Goal: Task Accomplishment & Management: Complete application form

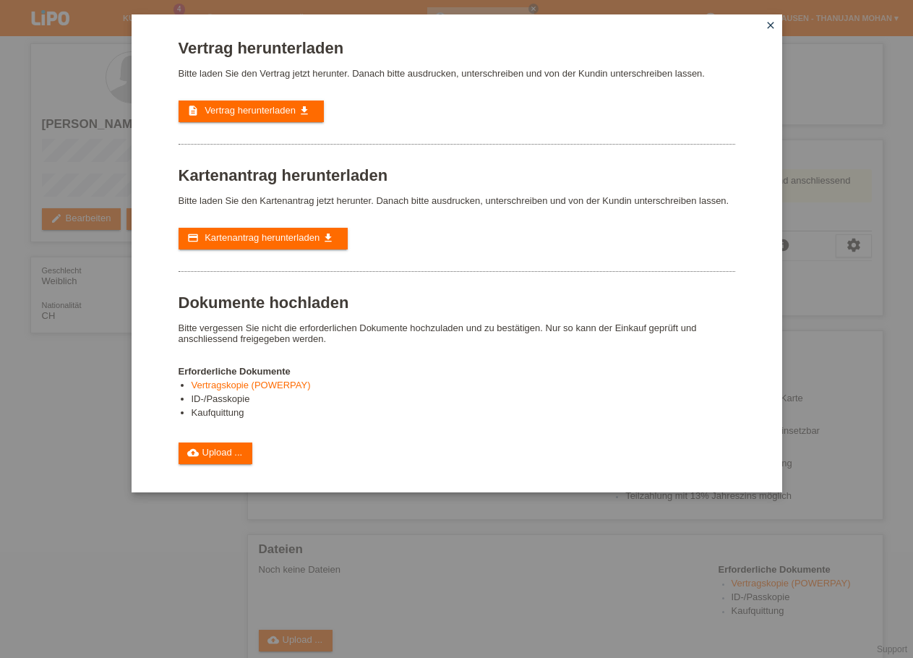
click at [771, 22] on icon "close" at bounding box center [771, 26] width 12 height 12
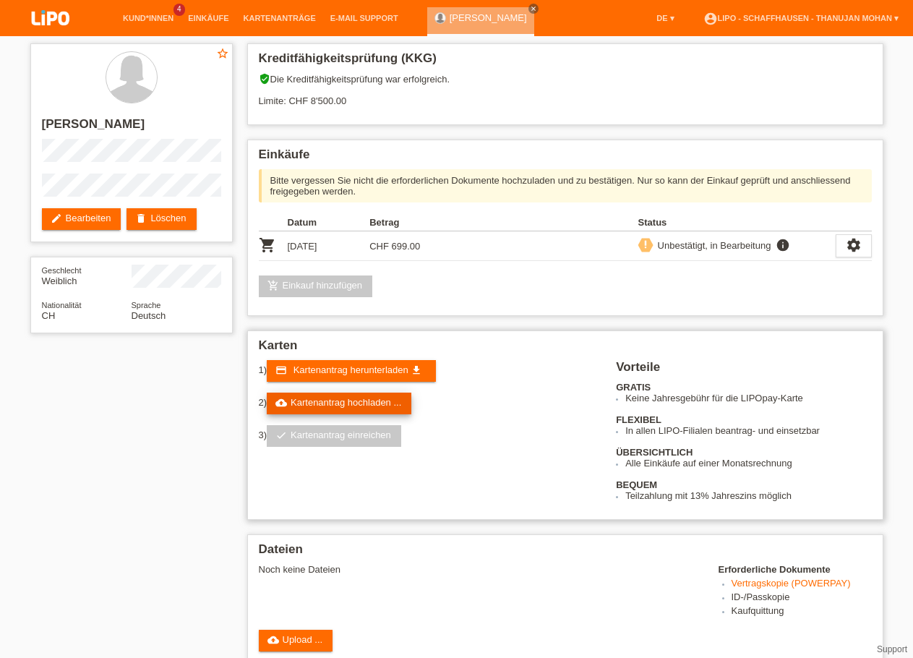
click at [353, 406] on link "cloud_upload Kartenantrag hochladen ..." at bounding box center [339, 404] width 145 height 22
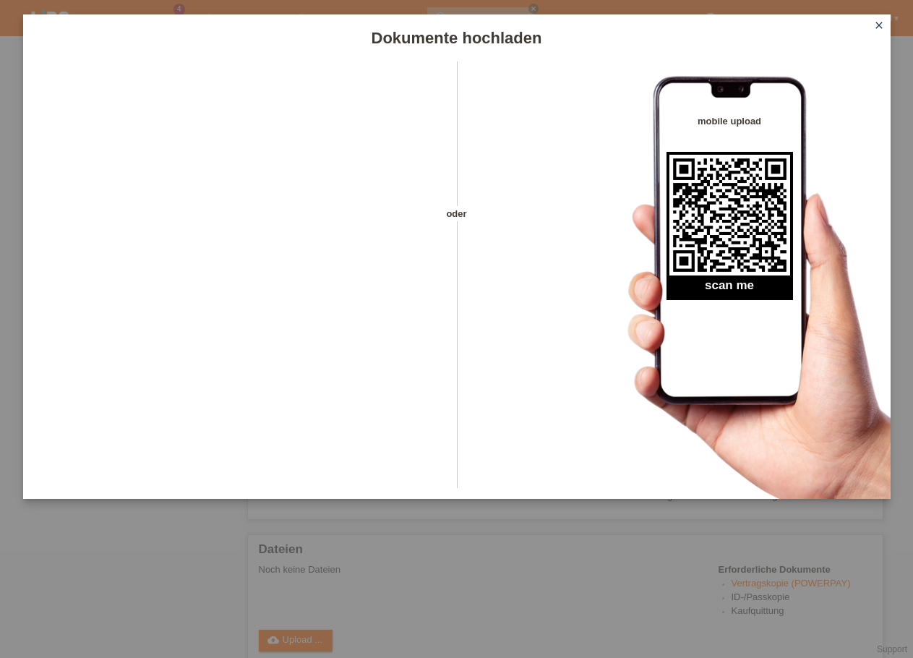
click at [876, 28] on icon "close" at bounding box center [879, 26] width 12 height 12
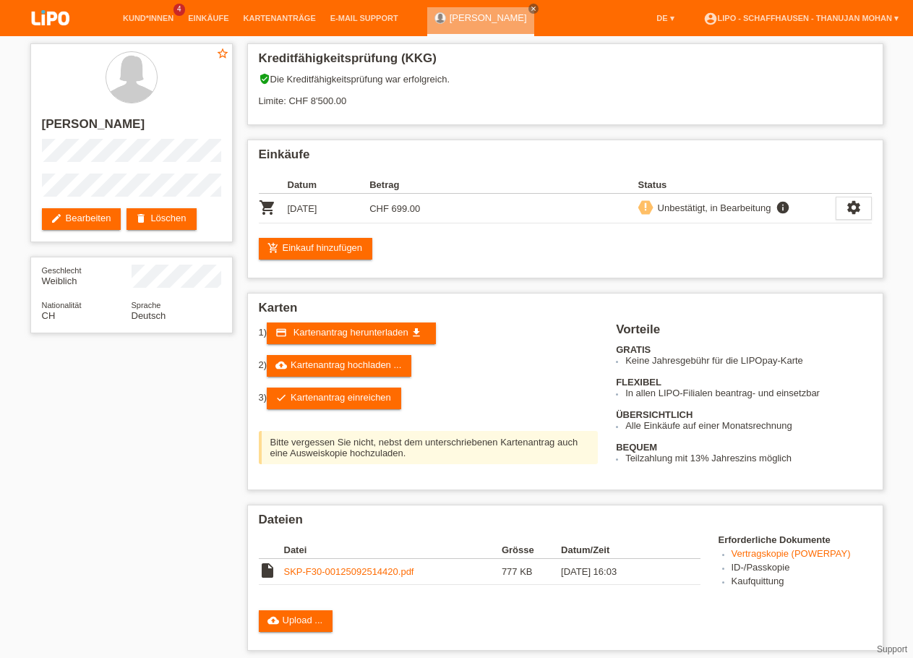
click at [372, 401] on link "check Kartenantrag einreichen" at bounding box center [334, 398] width 134 height 22
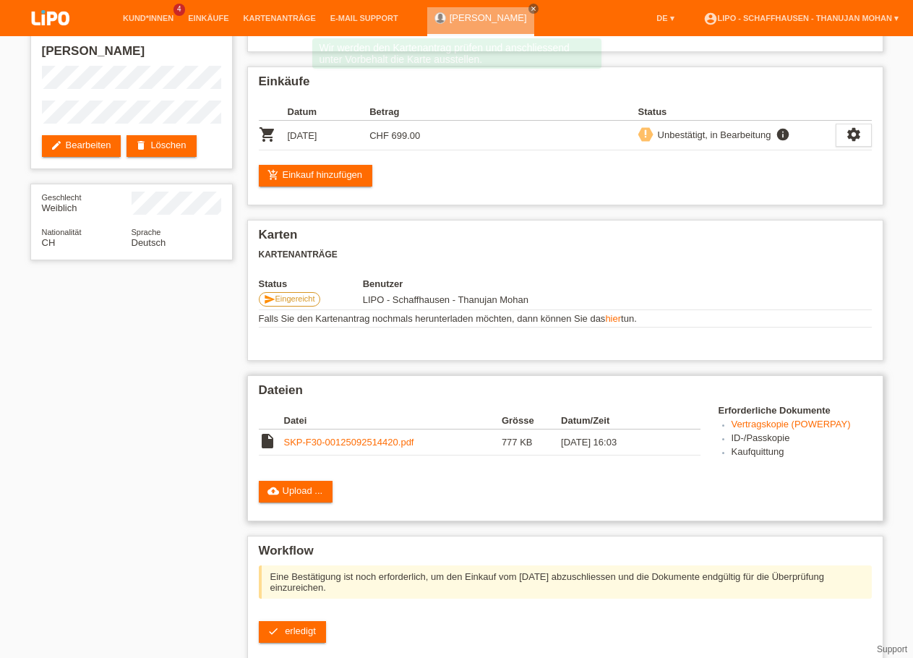
scroll to position [74, 0]
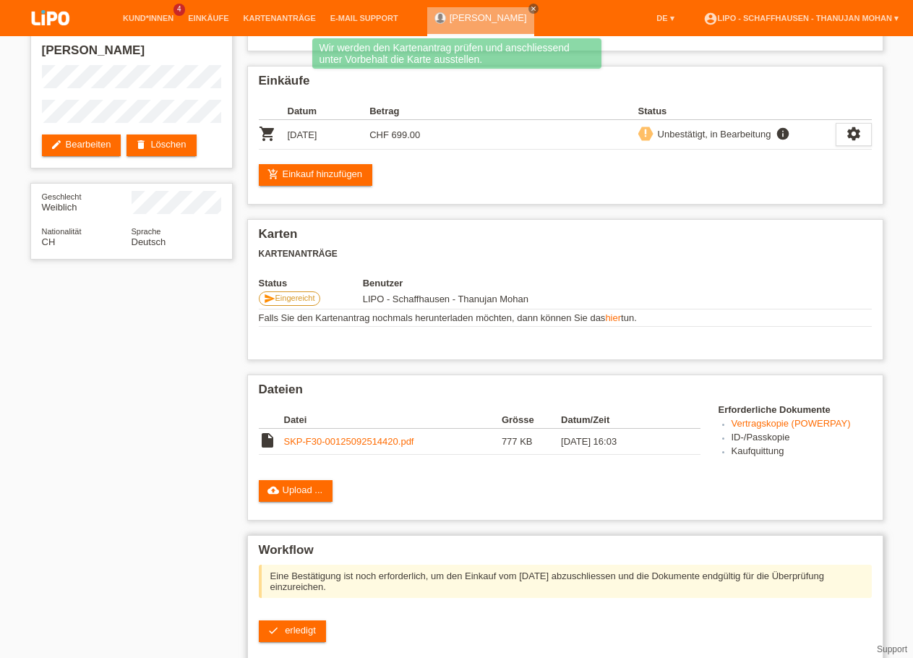
click at [326, 642] on div "check erledigt" at bounding box center [565, 631] width 613 height 22
click at [317, 642] on link "check erledigt" at bounding box center [292, 631] width 67 height 22
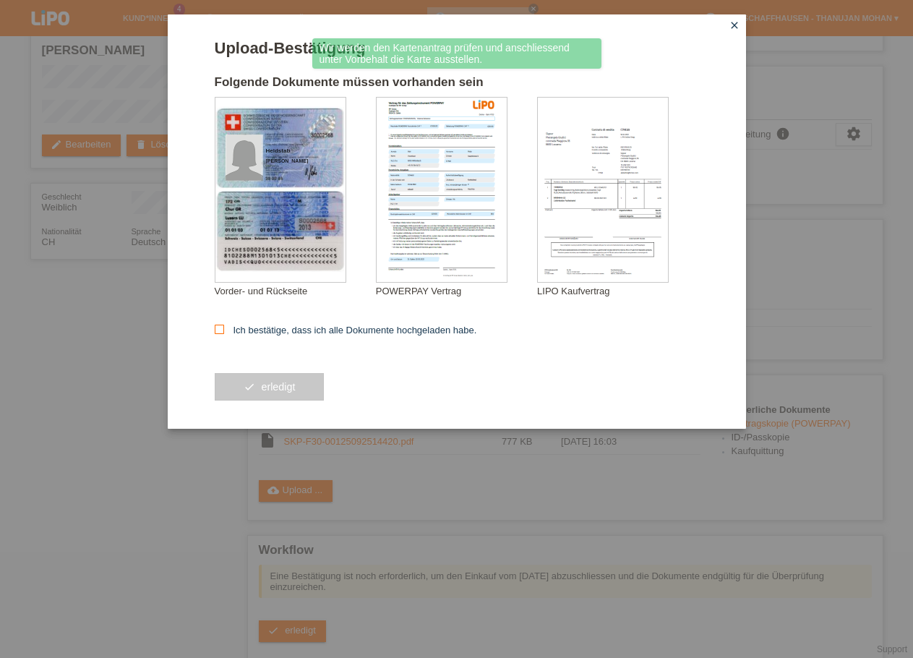
click at [239, 333] on label "Ich bestätige, dass ich alle Dokumente hochgeladen habe." at bounding box center [346, 330] width 262 height 11
click at [224, 333] on input "Ich bestätige, dass ich alle Dokumente hochgeladen habe." at bounding box center [219, 329] width 9 height 9
checkbox input "true"
click at [262, 397] on button "check erledigt" at bounding box center [270, 386] width 110 height 27
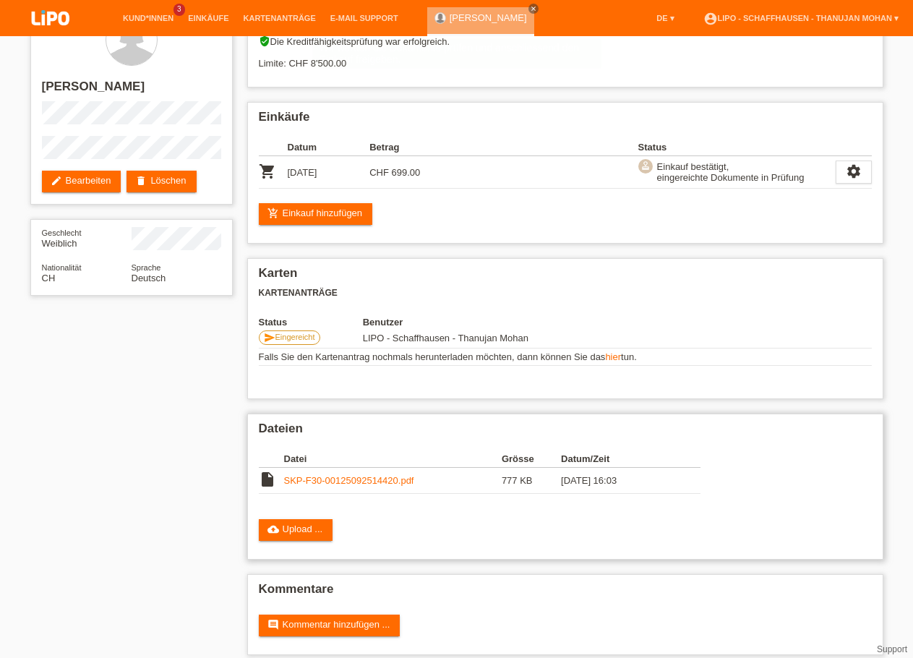
scroll to position [62, 0]
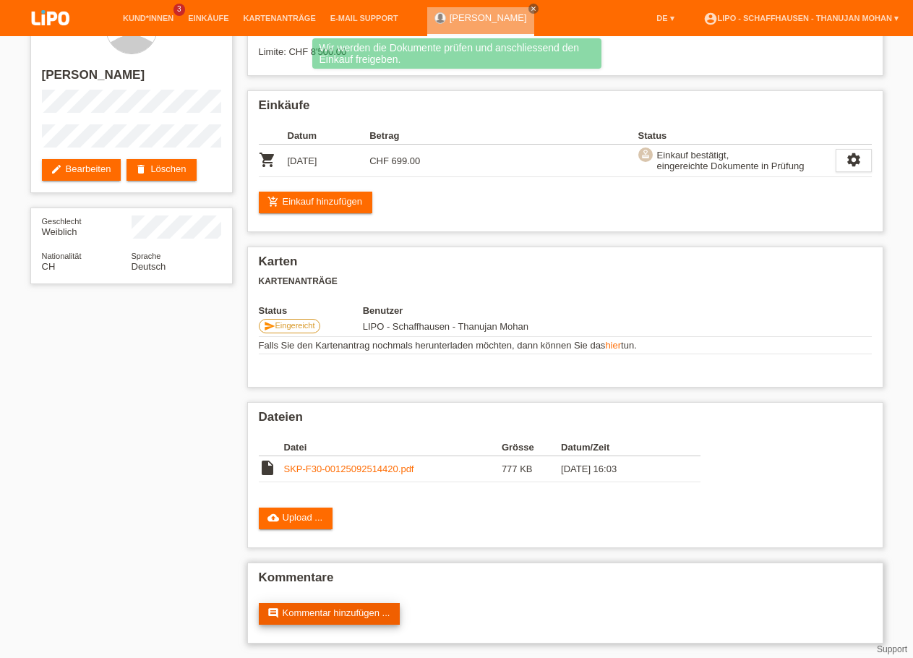
click at [327, 606] on link "comment Kommentar hinzufügen ..." at bounding box center [330, 614] width 142 height 22
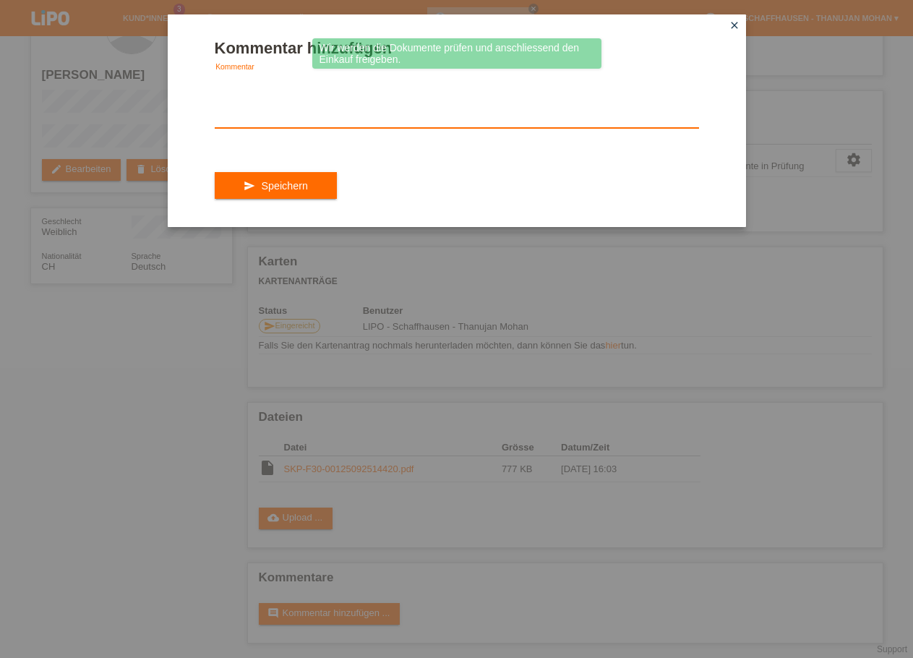
click at [314, 100] on textarea at bounding box center [457, 100] width 484 height 56
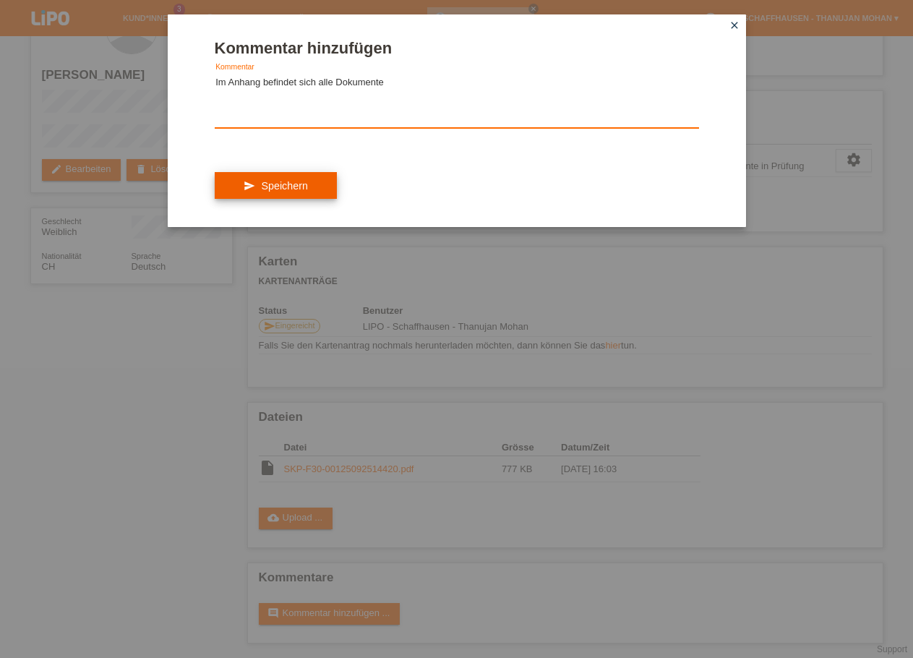
type textarea "Im Anhang befindet sich alle Dokumente"
click at [318, 192] on button "send Speichern" at bounding box center [276, 185] width 122 height 27
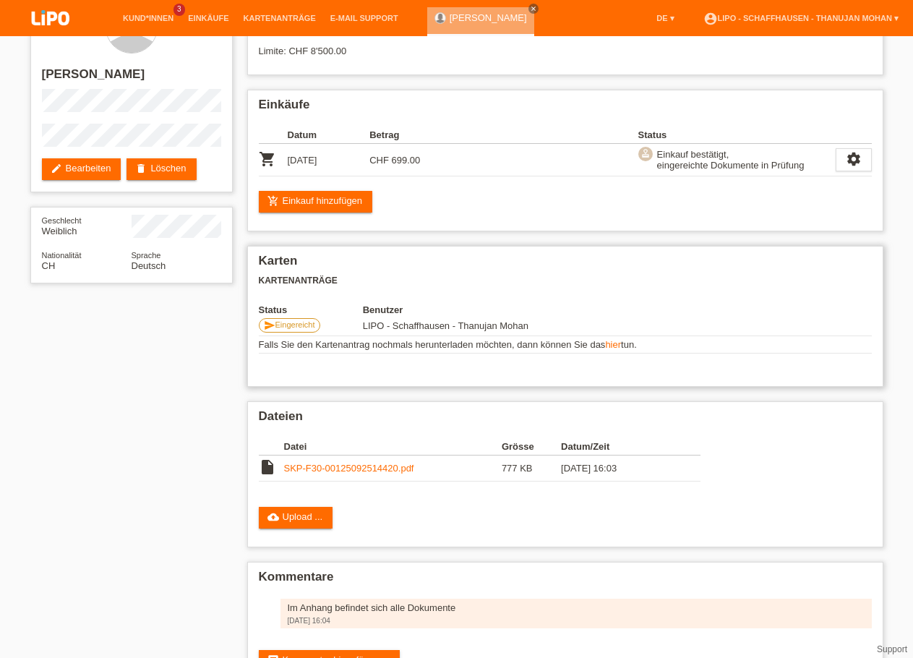
scroll to position [111, 0]
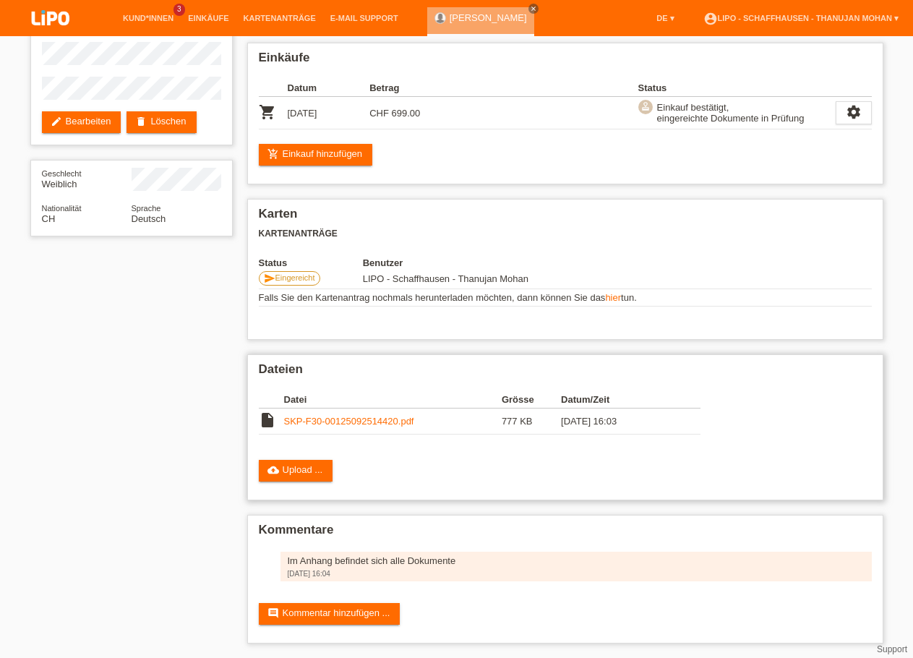
click at [359, 419] on link "SKP-F30-00125092514420.pdf" at bounding box center [349, 421] width 130 height 11
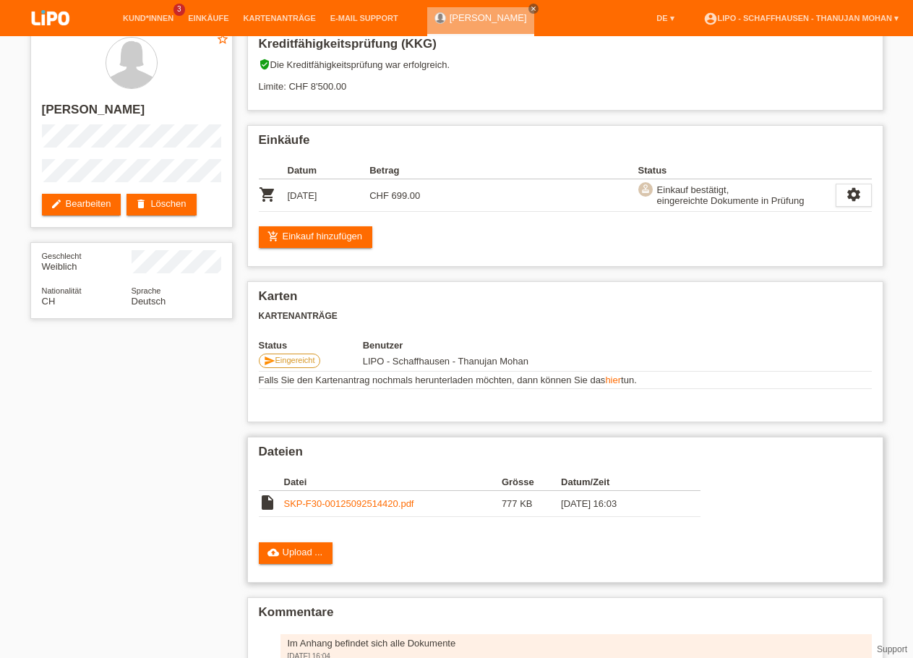
scroll to position [0, 0]
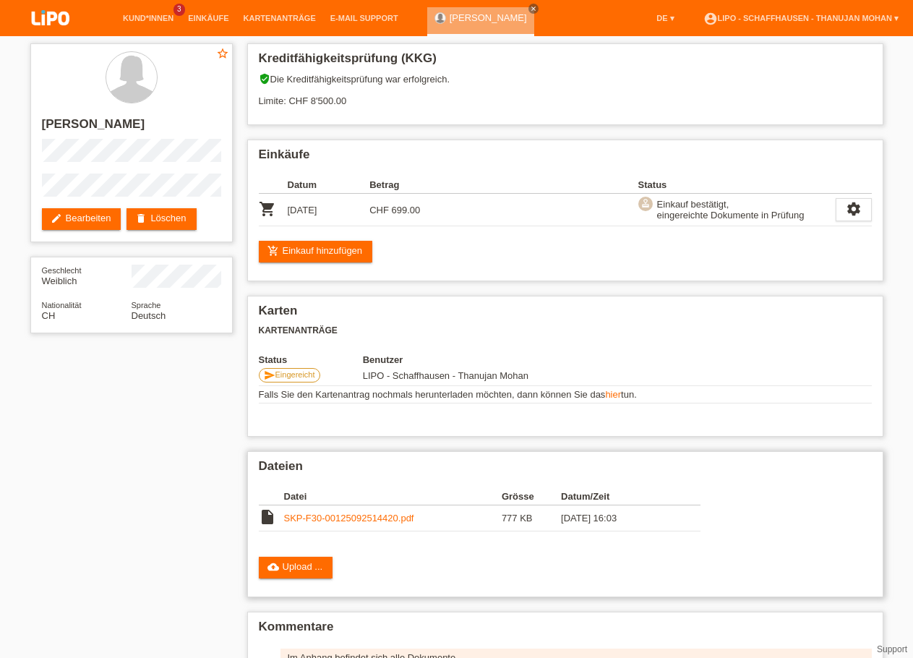
click at [360, 522] on link "SKP-F30-00125092514420.pdf" at bounding box center [349, 517] width 130 height 11
click at [51, 26] on img at bounding box center [50, 19] width 72 height 38
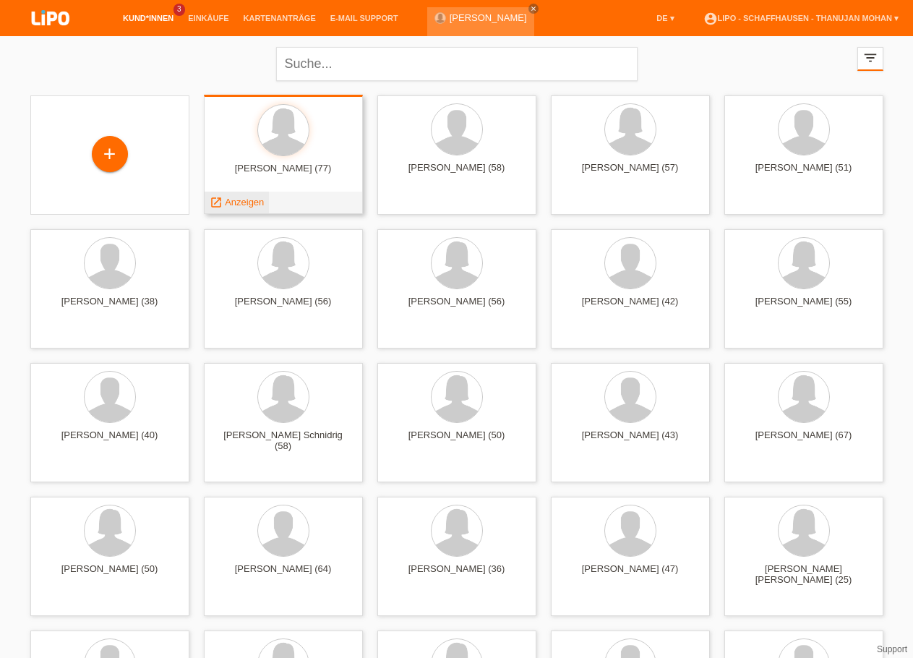
click at [253, 205] on span "Anzeigen" at bounding box center [244, 202] width 39 height 11
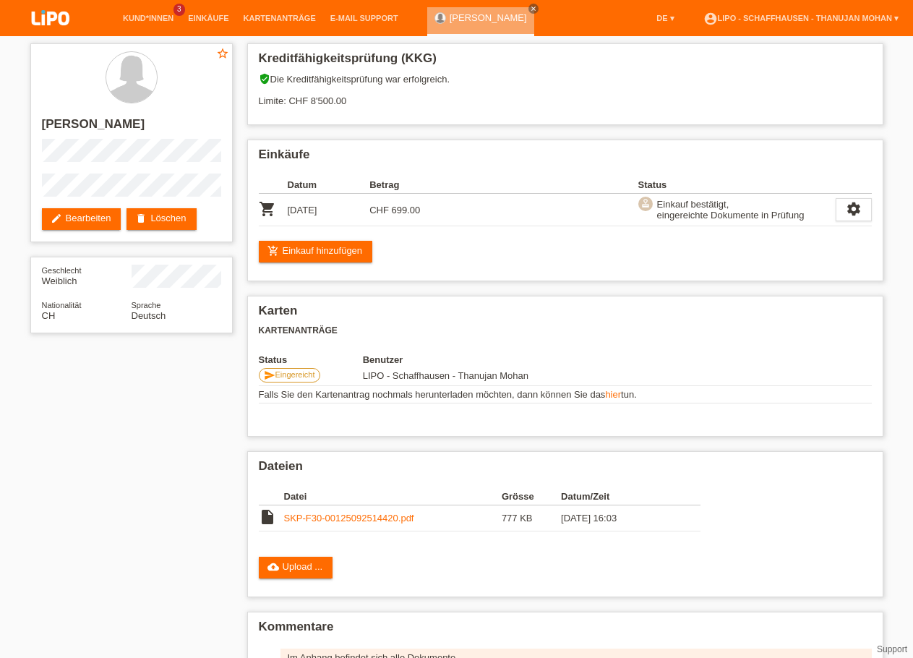
click at [49, 25] on img at bounding box center [50, 19] width 72 height 38
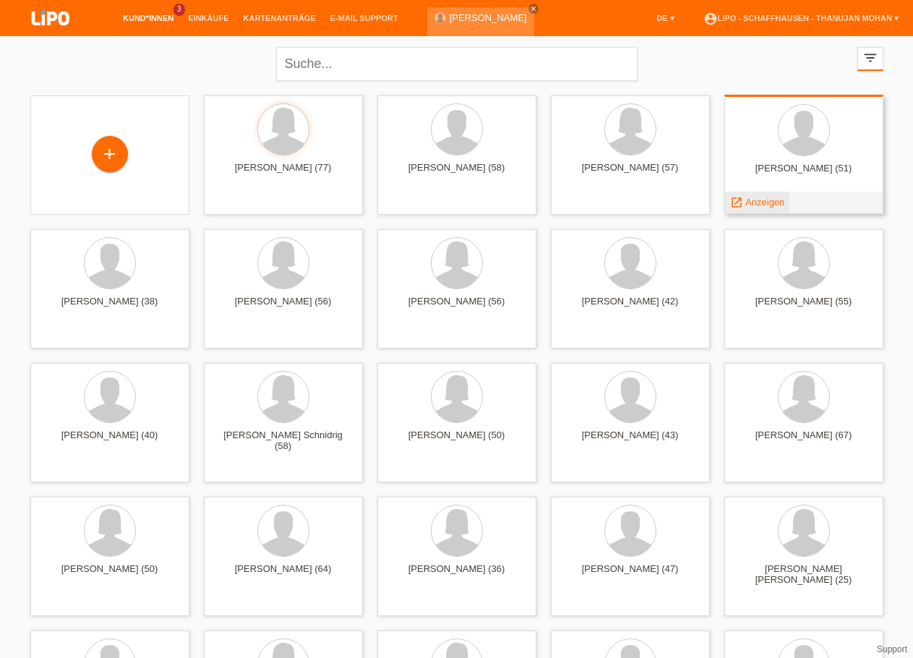
click at [750, 205] on span "Anzeigen" at bounding box center [764, 202] width 39 height 11
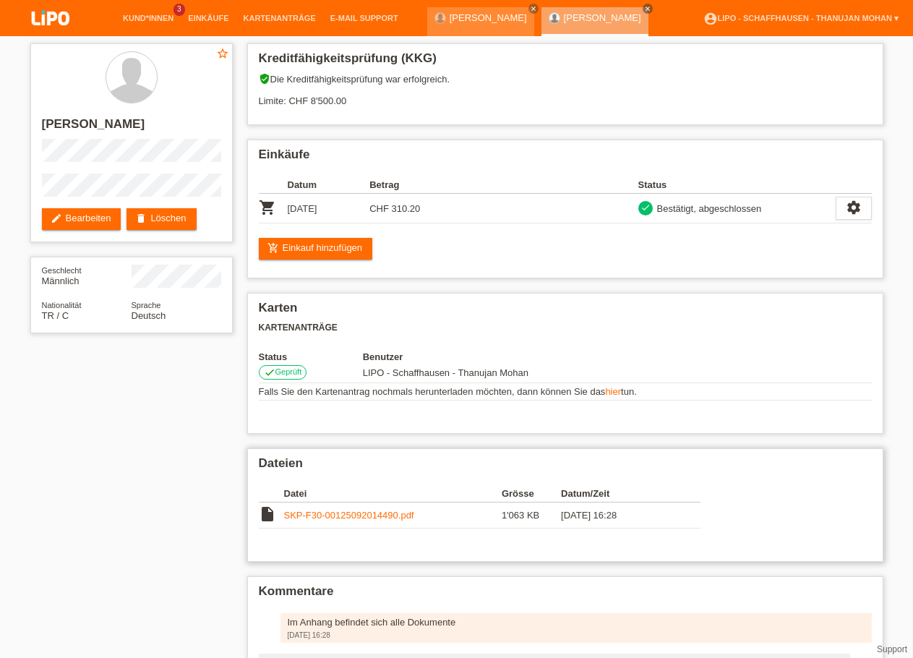
click at [333, 520] on link "SKP-F30-00125092014490.pdf" at bounding box center [349, 515] width 130 height 11
click at [54, 27] on img at bounding box center [50, 19] width 72 height 38
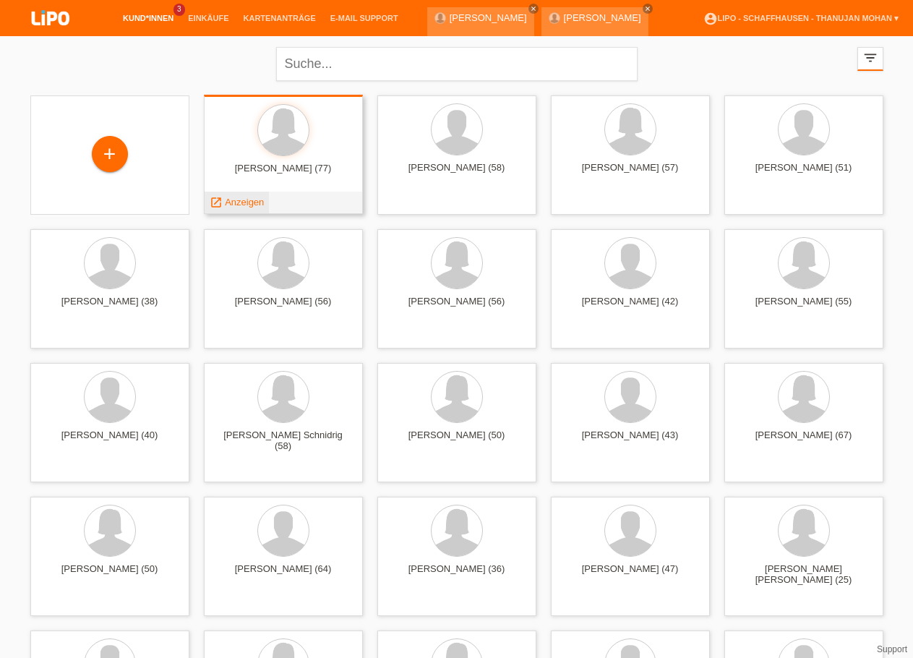
click at [251, 202] on span "Anzeigen" at bounding box center [244, 202] width 39 height 11
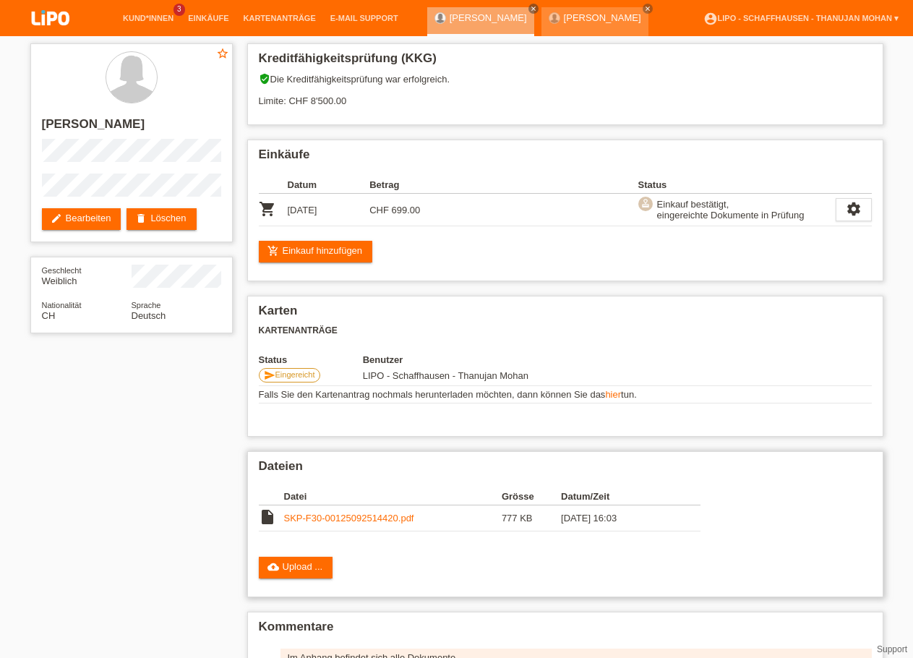
click at [368, 522] on link "SKP-F30-00125092514420.pdf" at bounding box center [349, 517] width 130 height 11
click at [46, 27] on img at bounding box center [50, 19] width 72 height 38
